Goal: Transaction & Acquisition: Obtain resource

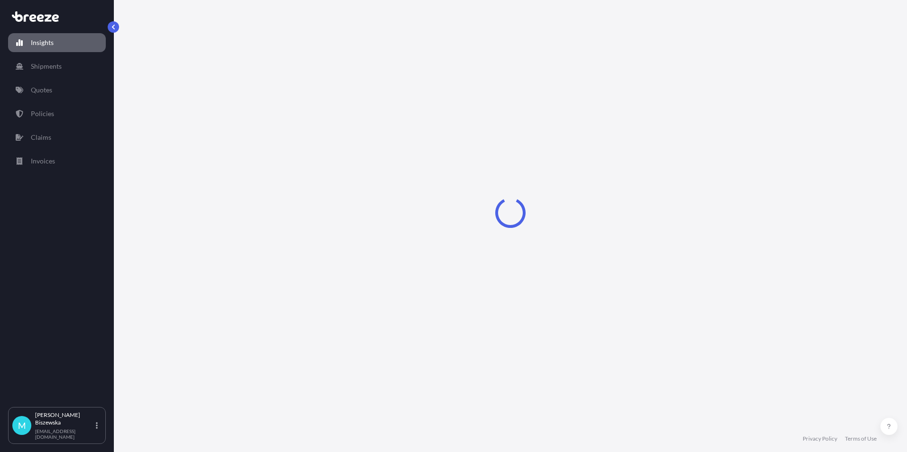
select select "2025"
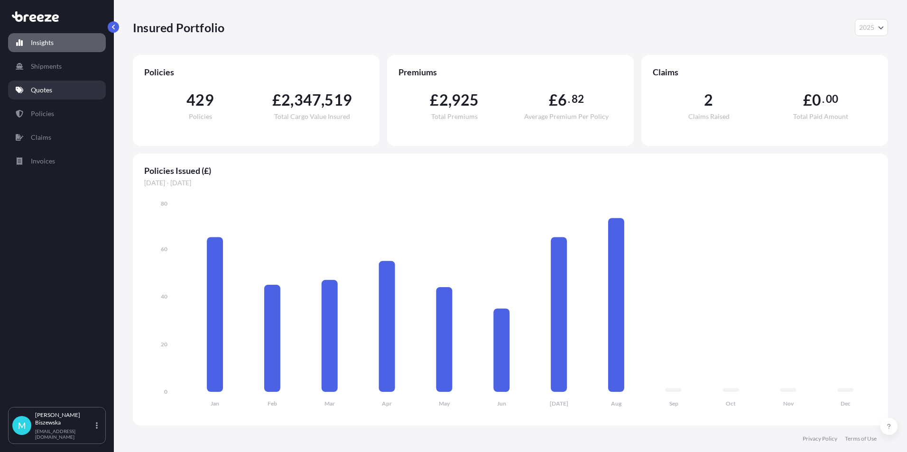
click at [64, 83] on link "Quotes" at bounding box center [57, 90] width 98 height 19
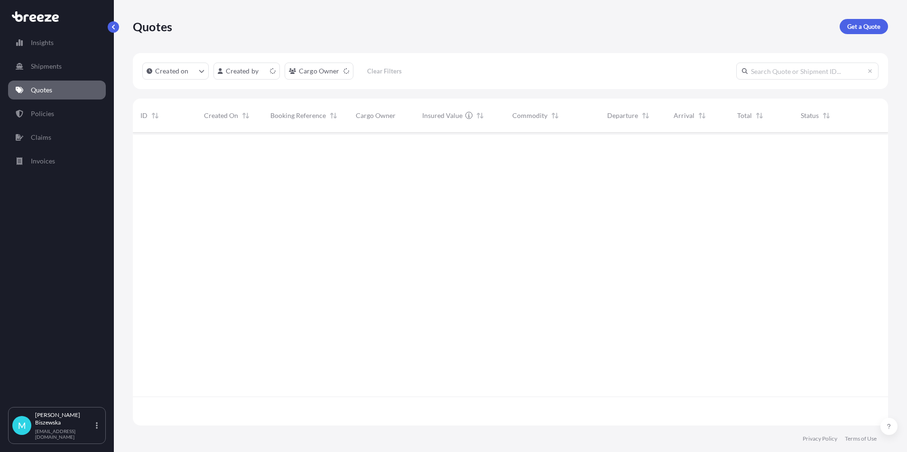
scroll to position [291, 748]
click at [857, 24] on p "Get a Quote" at bounding box center [863, 26] width 33 height 9
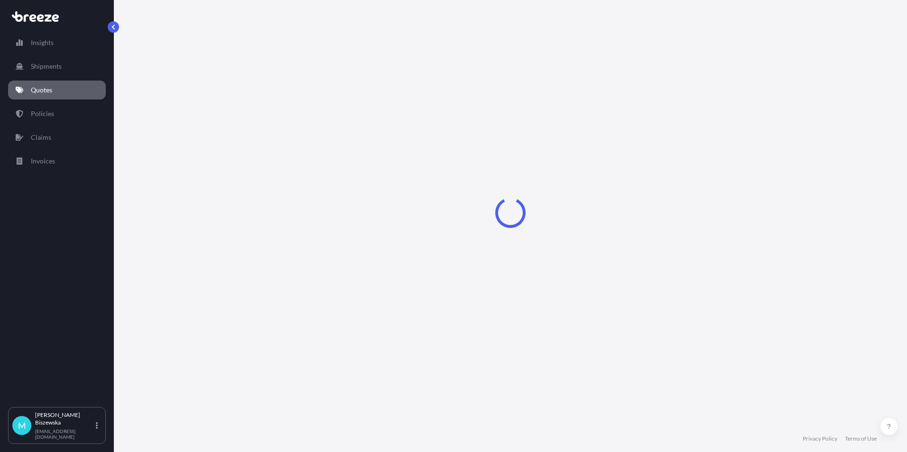
select select "Sea"
select select "1"
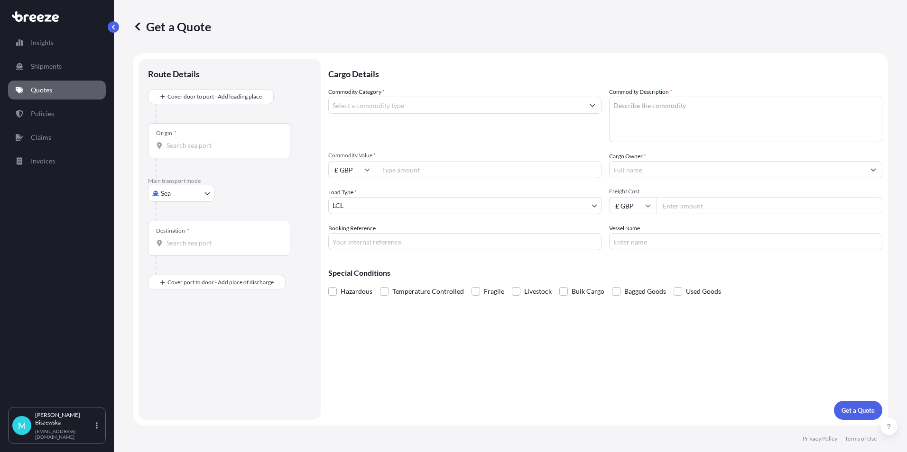
click at [179, 194] on body "Insights Shipments Quotes Policies Claims Invoices M [PERSON_NAME] [PERSON_NAME…" at bounding box center [453, 226] width 907 height 452
click at [182, 249] on div "Road" at bounding box center [181, 252] width 59 height 17
select select "Road"
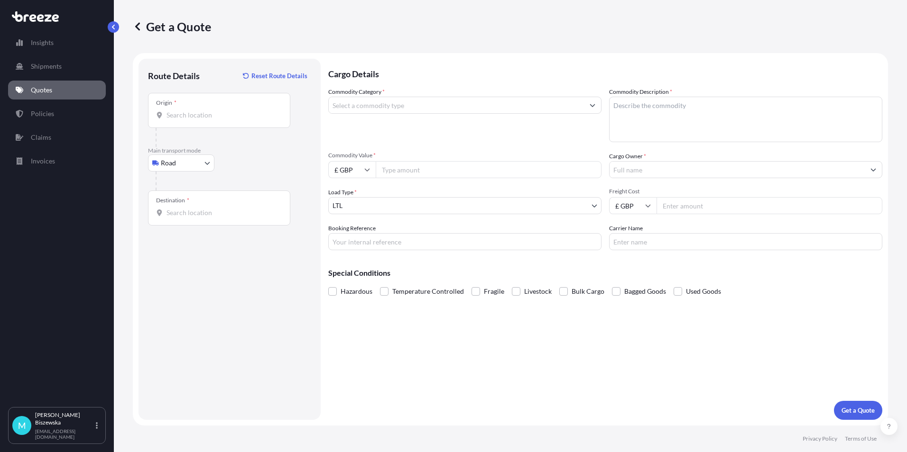
click at [236, 163] on div "Road Sea Air Road Rail" at bounding box center [229, 163] width 163 height 17
click at [172, 115] on input "Origin *" at bounding box center [222, 115] width 112 height 9
paste input "S42 6EH"
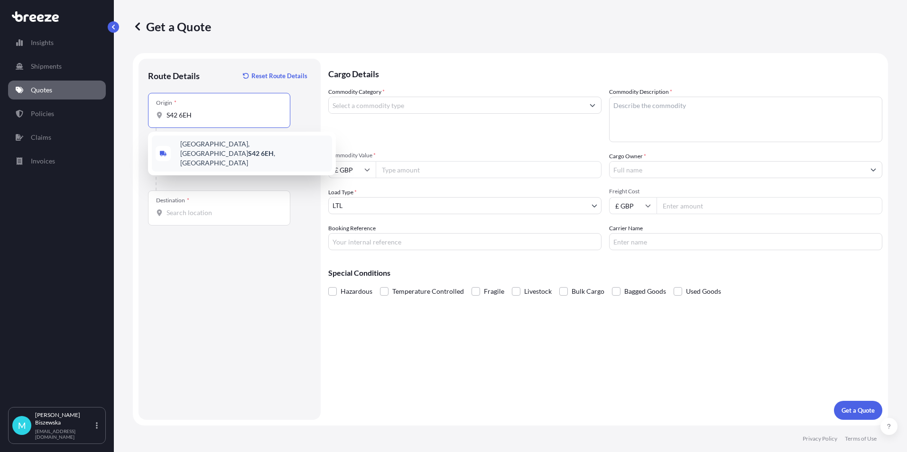
click at [232, 147] on span "[STREET_ADDRESS]" at bounding box center [254, 153] width 148 height 28
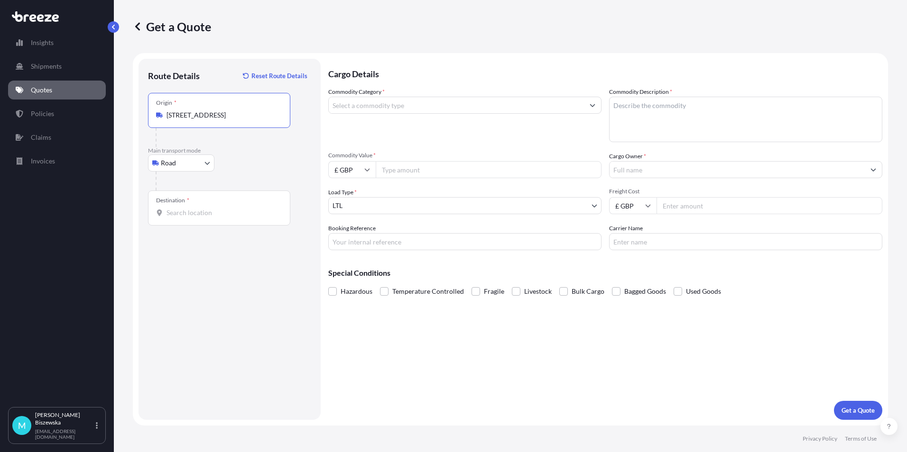
type input "[STREET_ADDRESS]"
click at [253, 166] on div "Road Sea Air Road Rail" at bounding box center [229, 163] width 163 height 17
click at [177, 216] on input "Destination *" at bounding box center [222, 212] width 112 height 9
paste input "NW1 7AW"
type input "London NW1 7AW, [GEOGRAPHIC_DATA]"
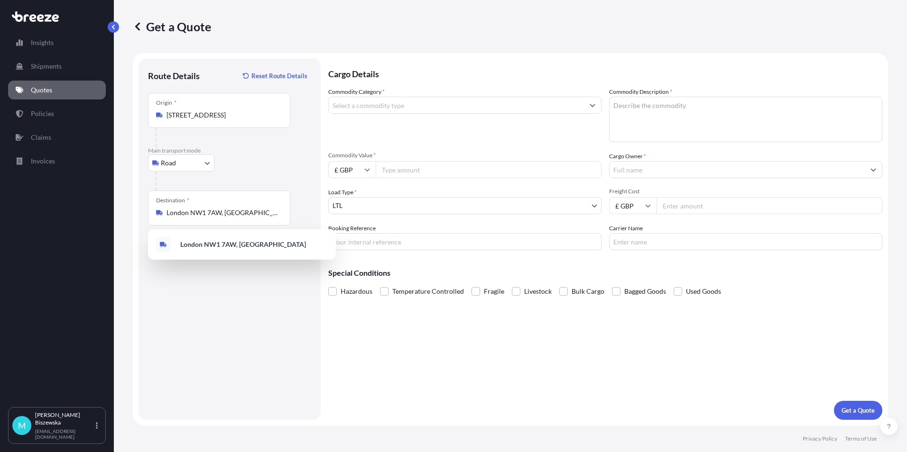
click at [380, 343] on div "Cargo Details Commodity Category * Commodity Description * Commodity Value * £ …" at bounding box center [605, 239] width 554 height 361
click at [356, 106] on input "Commodity Category *" at bounding box center [456, 105] width 255 height 17
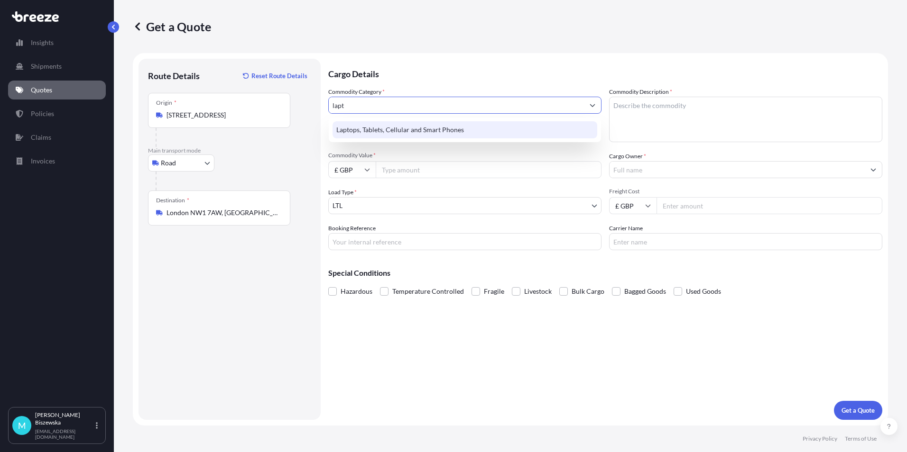
click at [373, 125] on div "Laptops, Tablets, Cellular and Smart Phones" at bounding box center [464, 129] width 265 height 17
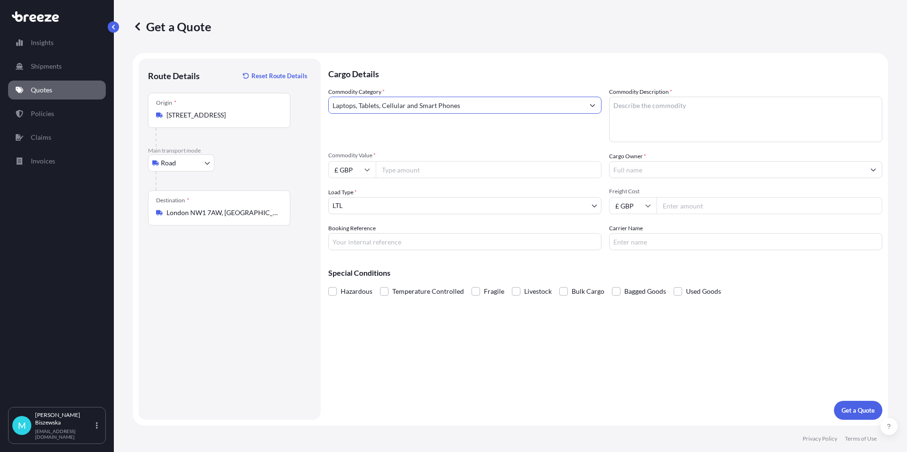
type input "Laptops, Tablets, Cellular and Smart Phones"
paste textarea "laptop"
type textarea "laptop"
click at [553, 130] on div "Commodity Category * Laptops, Tablets, Cellular and Smart Phones" at bounding box center [464, 114] width 273 height 55
click at [438, 169] on input "Commodity Value *" at bounding box center [489, 169] width 226 height 17
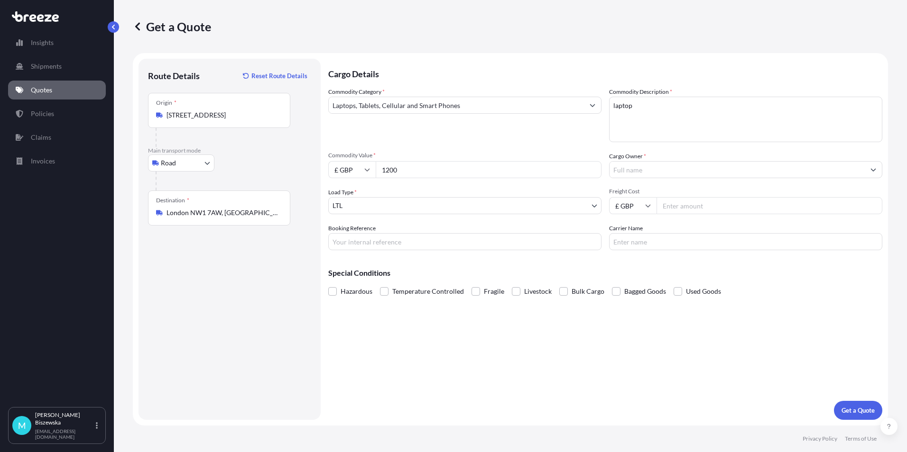
type input "1200"
click at [436, 139] on div "Commodity Category * Laptops, Tablets, Cellular and Smart Phones" at bounding box center [464, 114] width 273 height 55
click at [343, 241] on input "Booking Reference" at bounding box center [464, 241] width 273 height 17
paste input "2215472"
type input "2215472"
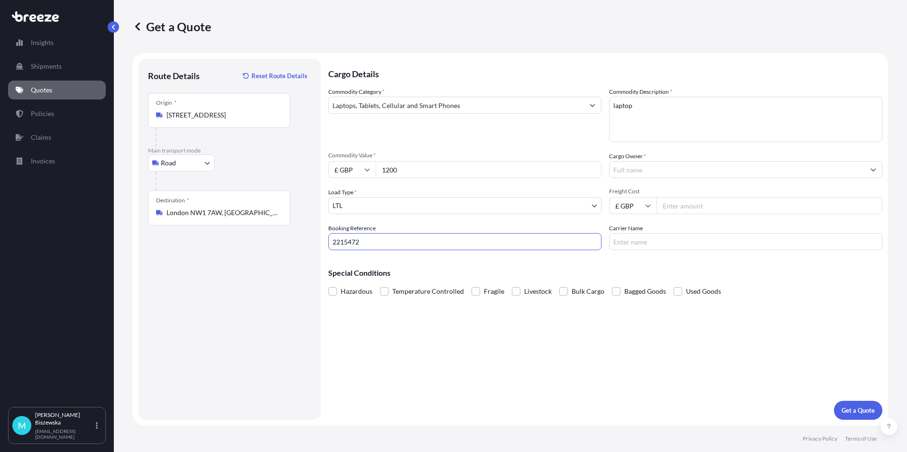
click at [427, 268] on div "Special Conditions Hazardous Temperature Controlled Fragile Livestock Bulk Carg…" at bounding box center [605, 278] width 554 height 41
click at [658, 170] on input "Cargo Owner *" at bounding box center [736, 169] width 255 height 17
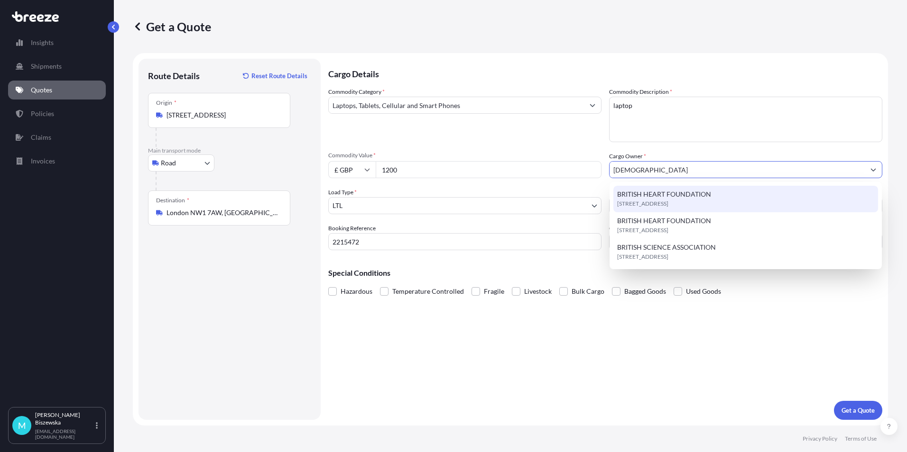
click at [661, 188] on div "[STREET_ADDRESS]" at bounding box center [745, 199] width 265 height 27
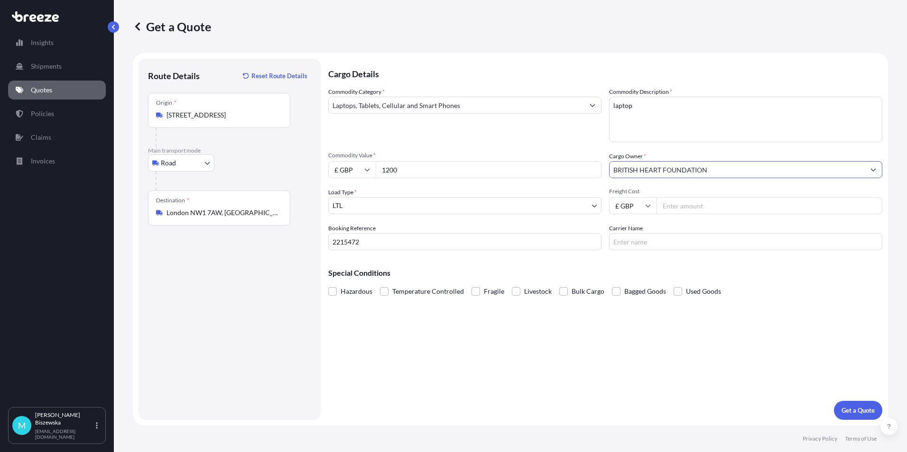
type input "BRITISH HEART FOUNDATION"
click at [568, 147] on div "Commodity Category * Laptops, Tablets, Cellular and Smart Phones Commodity Desc…" at bounding box center [605, 168] width 554 height 163
click at [677, 208] on input "Freight Cost" at bounding box center [769, 205] width 226 height 17
type input "29.90"
click at [657, 256] on div "Cargo Details Commodity Category * Laptops, Tablets, Cellular and Smart Phones …" at bounding box center [605, 239] width 554 height 361
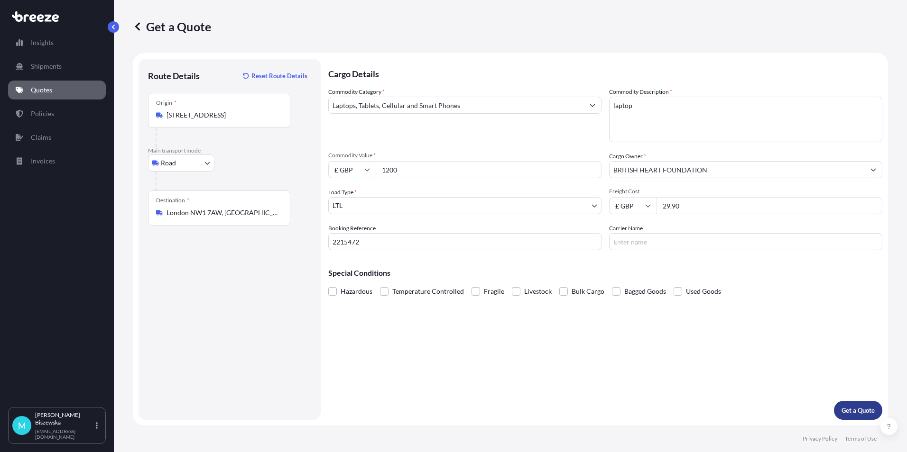
click at [849, 410] on p "Get a Quote" at bounding box center [857, 410] width 33 height 9
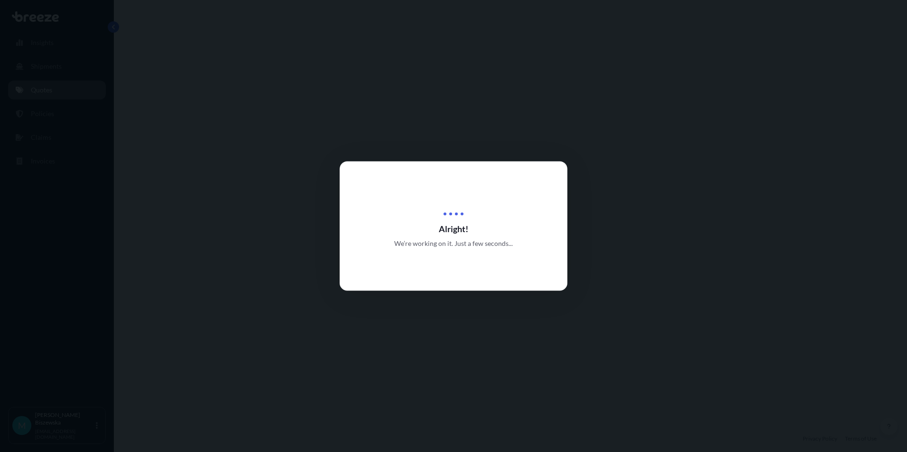
select select "Road"
select select "1"
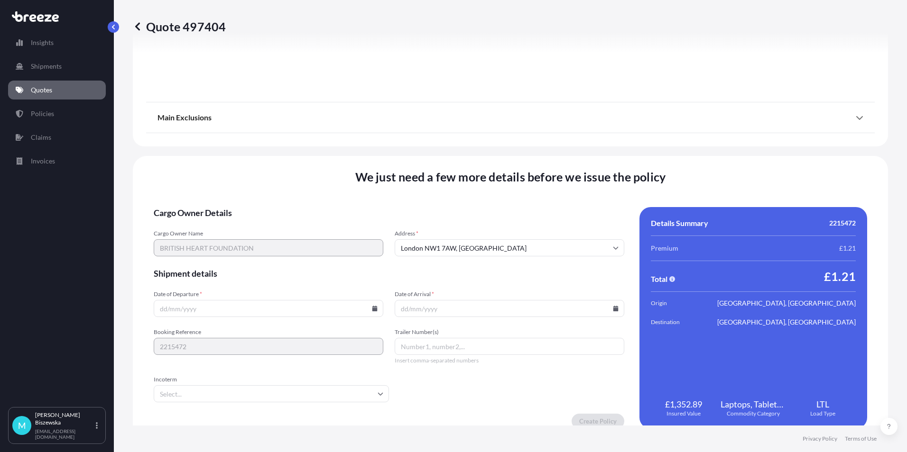
scroll to position [1053, 0]
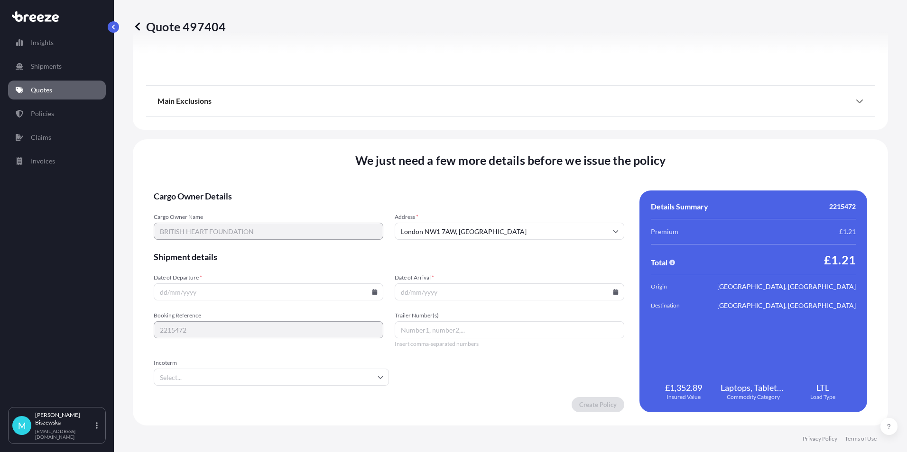
click at [372, 292] on icon at bounding box center [374, 292] width 5 height 6
click at [287, 224] on button "22" at bounding box center [289, 225] width 15 height 15
type input "[DATE]"
click at [613, 289] on icon at bounding box center [616, 292] width 6 height 6
click at [463, 240] on button "26" at bounding box center [461, 243] width 15 height 15
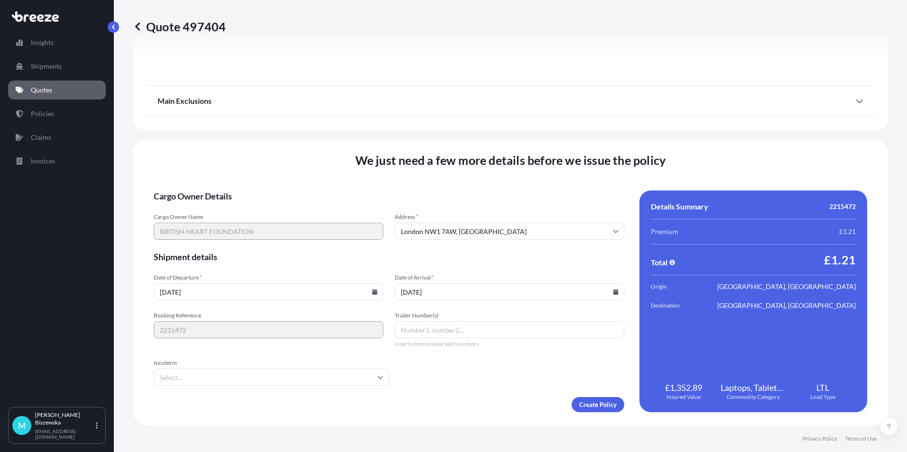
type input "[DATE]"
click at [484, 389] on form "Cargo Owner Details Cargo Owner Name BRITISH HEART FOUNDATION Address * [GEOGRA…" at bounding box center [389, 302] width 470 height 222
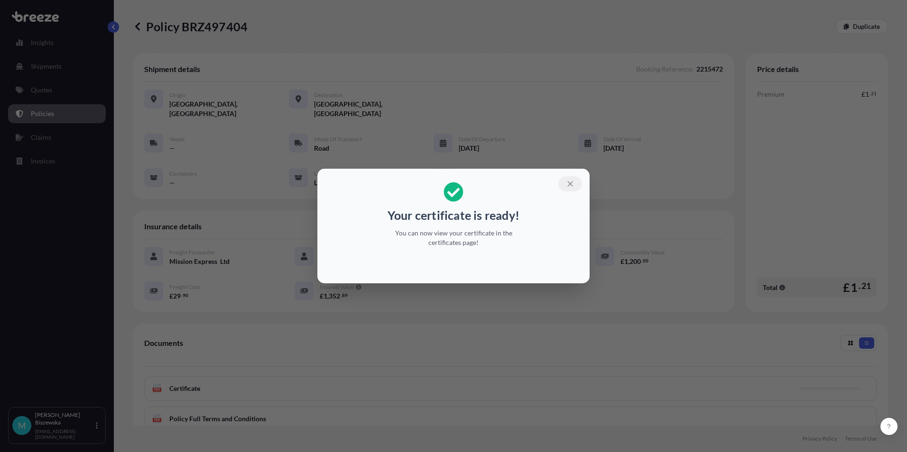
click at [571, 185] on icon "button" at bounding box center [569, 183] width 5 height 5
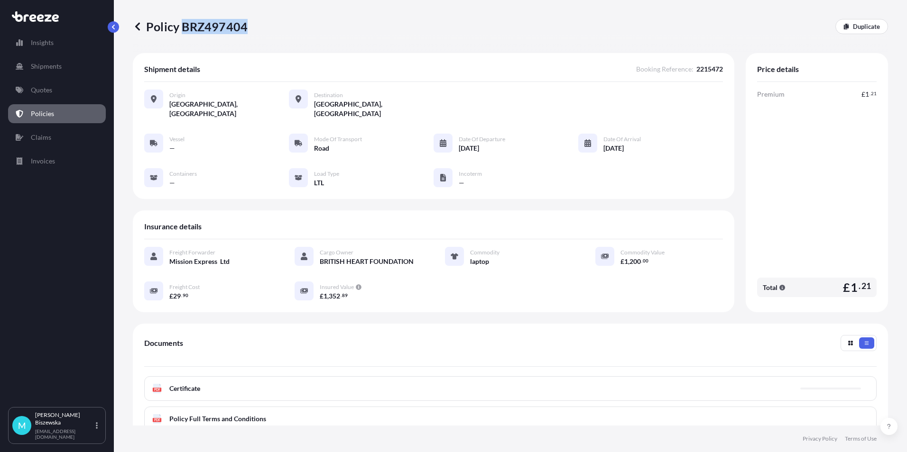
drag, startPoint x: 182, startPoint y: 25, endPoint x: 245, endPoint y: 29, distance: 63.2
click at [245, 29] on p "Policy BRZ497404" at bounding box center [190, 26] width 115 height 15
drag, startPoint x: 245, startPoint y: 29, endPoint x: 229, endPoint y: 25, distance: 16.6
copy p "BRZ497404"
